Goal: Information Seeking & Learning: Learn about a topic

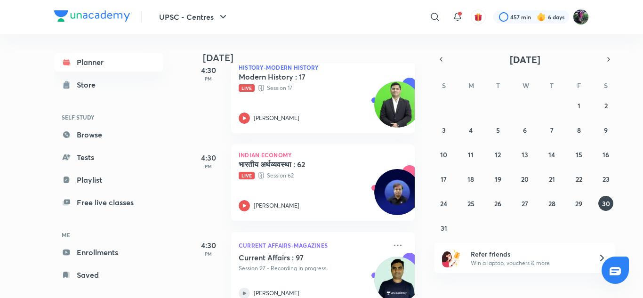
scroll to position [499, 0]
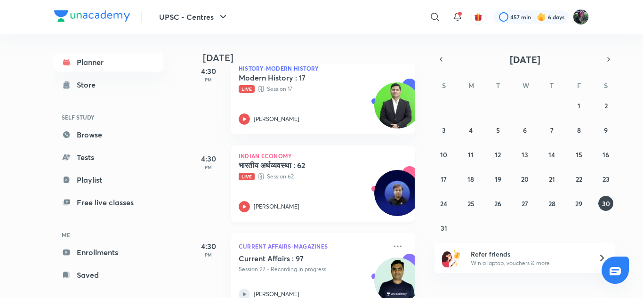
click at [245, 205] on icon at bounding box center [244, 206] width 11 height 11
